Goal: Information Seeking & Learning: Understand process/instructions

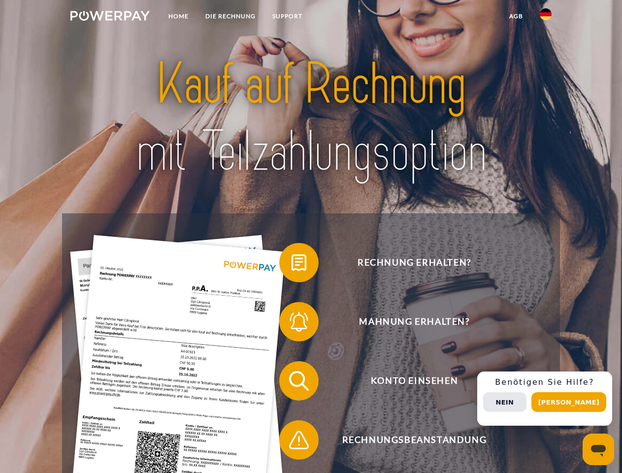
click at [110, 17] on img at bounding box center [109, 16] width 79 height 10
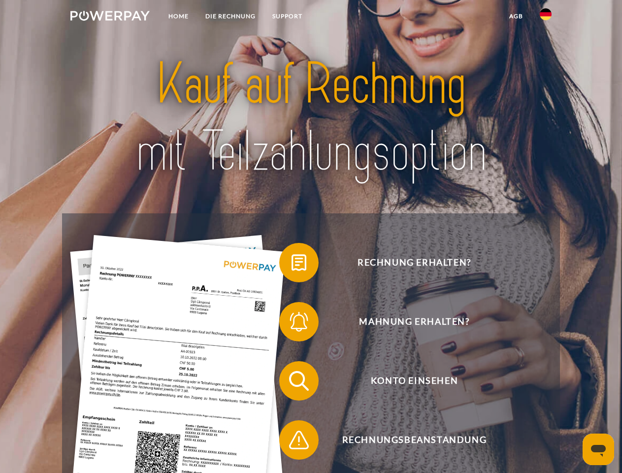
click at [545, 17] on img at bounding box center [546, 14] width 12 height 12
click at [515, 16] on link "agb" at bounding box center [516, 16] width 31 height 18
click at [291, 264] on span at bounding box center [283, 262] width 49 height 49
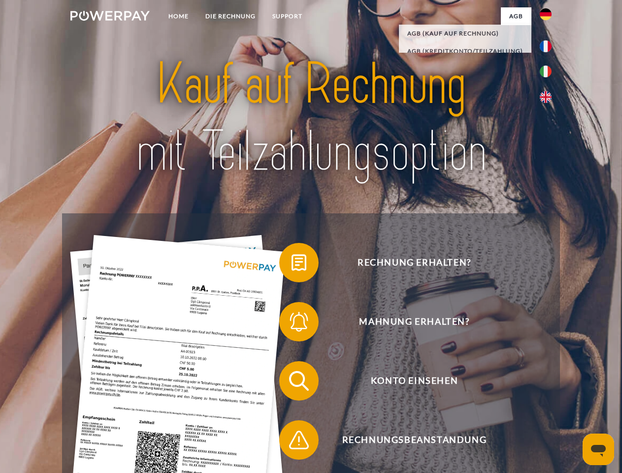
click at [291, 323] on span at bounding box center [283, 321] width 49 height 49
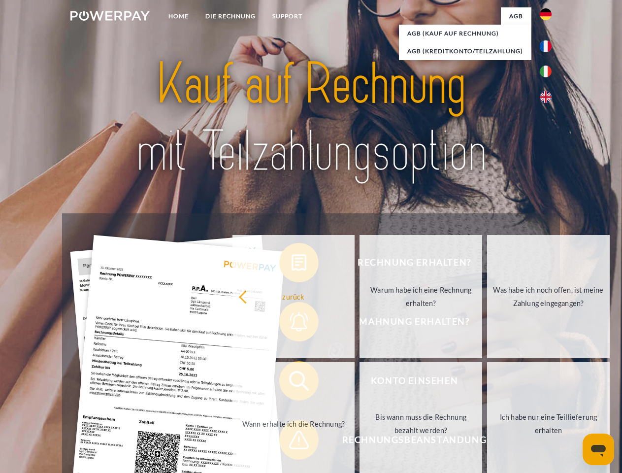
click at [359, 383] on link "Bis wann muss die Rechnung bezahlt werden?" at bounding box center [420, 423] width 123 height 123
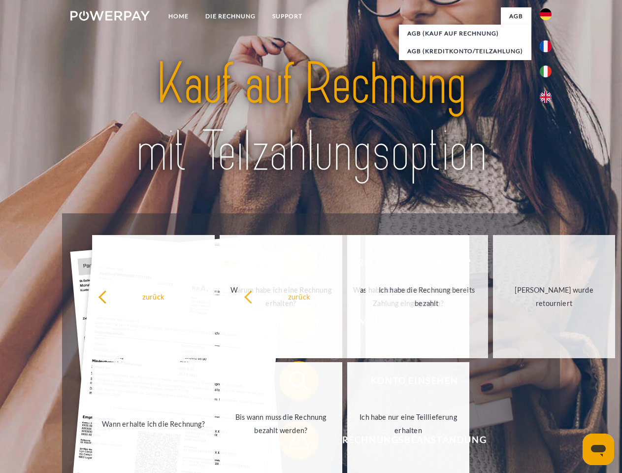
click at [291, 442] on span at bounding box center [283, 439] width 49 height 49
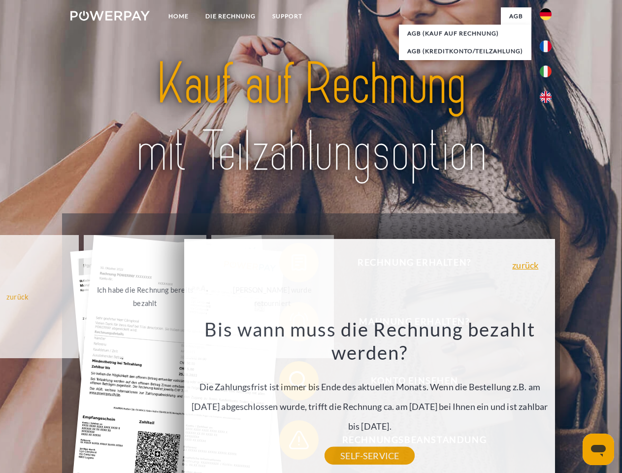
click at [548, 398] on div "Rechnung erhalten? Mahnung erhalten? Konto einsehen" at bounding box center [310, 410] width 497 height 394
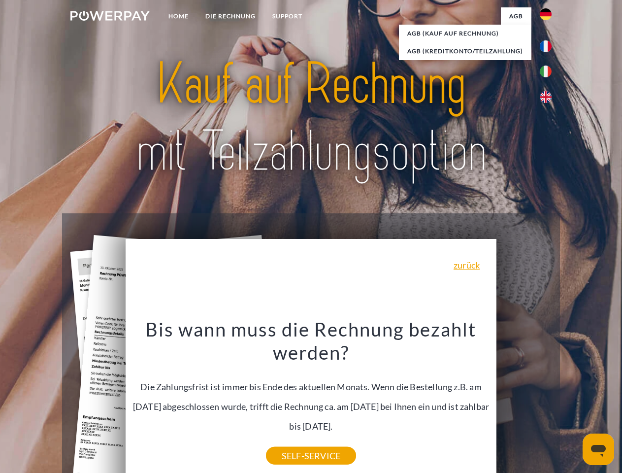
click at [524, 400] on span "Konto einsehen" at bounding box center [413, 380] width 241 height 39
click at [572, 402] on header "Home DIE RECHNUNG SUPPORT" at bounding box center [311, 340] width 622 height 680
